Goal: Register for event/course

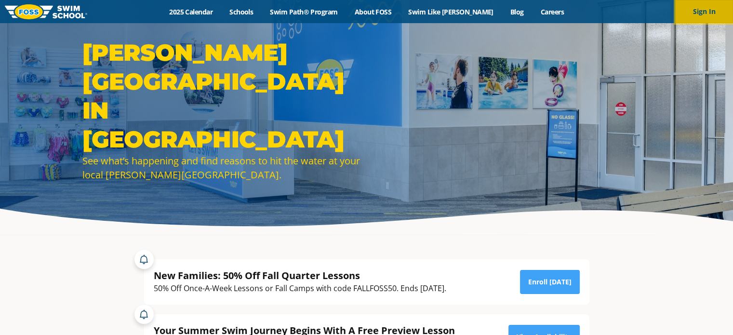
click at [713, 13] on button "Sign In" at bounding box center [704, 11] width 58 height 23
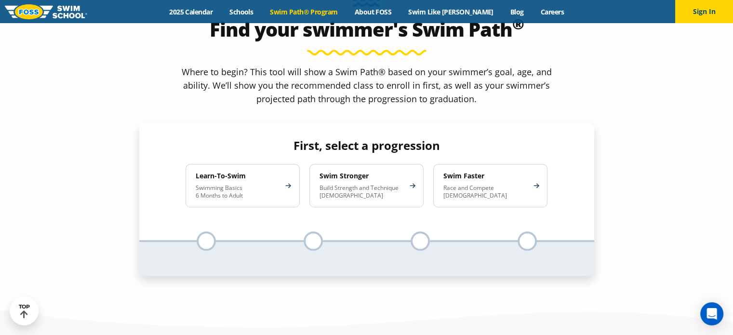
scroll to position [905, 0]
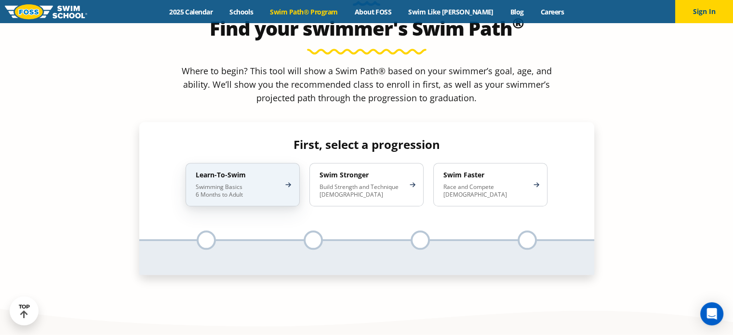
click at [244, 163] on div "Learn-To-Swim Swimming Basics 6 Months to Adult" at bounding box center [243, 184] width 114 height 43
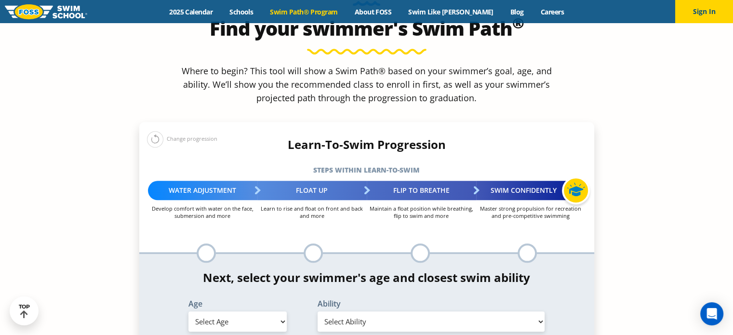
click at [254, 311] on select "Select Age 6 months - 1 year 1 year 2 years 3 years 4 years 5 years 6 years 7 y…" at bounding box center [237, 321] width 98 height 20
select select "3-years"
click at [188, 311] on select "Select Age 6 months - 1 year 1 year 2 years 3 years 4 years 5 years 6 years 7 y…" at bounding box center [237, 321] width 98 height 20
click at [347, 311] on select "Select Ability First in-water experience When in the water, reliant on a life j…" at bounding box center [432, 321] width 228 height 20
select select "3-years-when-in-the-water-reliant-on-a-life-jacket-or-floatation-device"
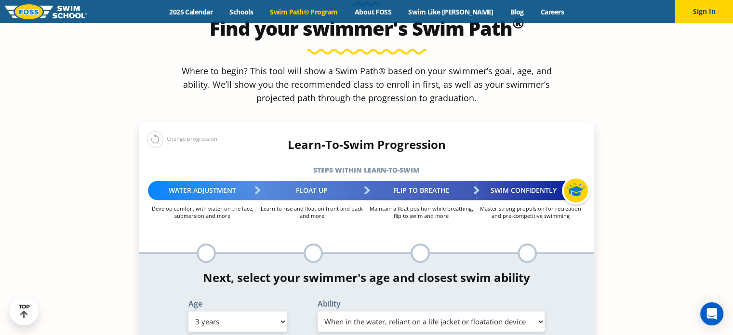
click at [318, 311] on select "Select Ability First in-water experience When in the water, reliant on a life j…" at bounding box center [432, 321] width 228 height 20
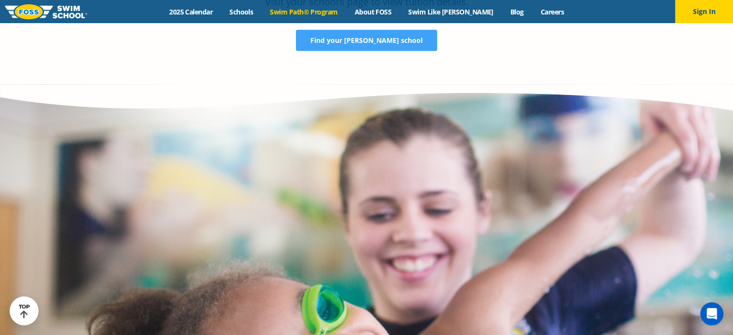
scroll to position [2135, 0]
